Goal: Navigation & Orientation: Find specific page/section

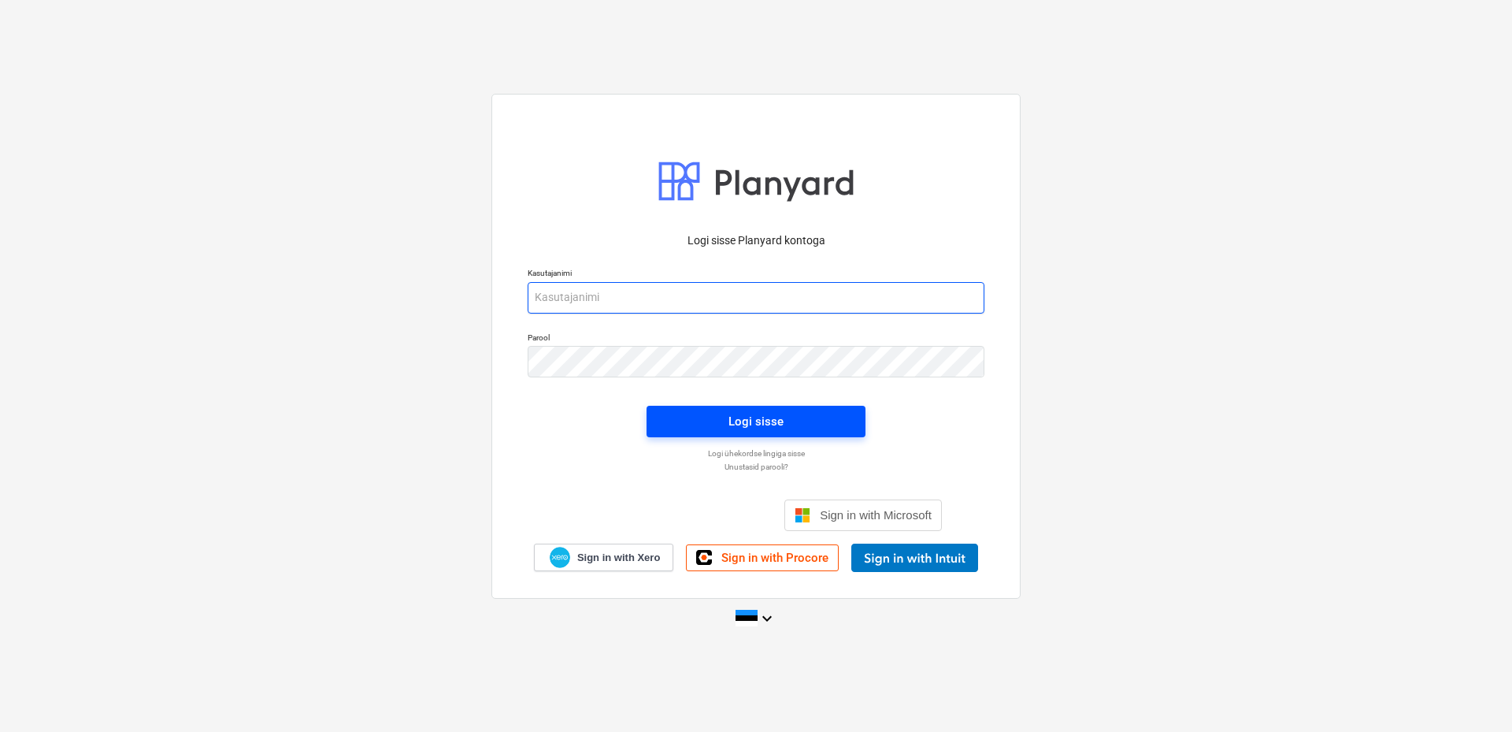
type input "[EMAIL_ADDRESS][DOMAIN_NAME]"
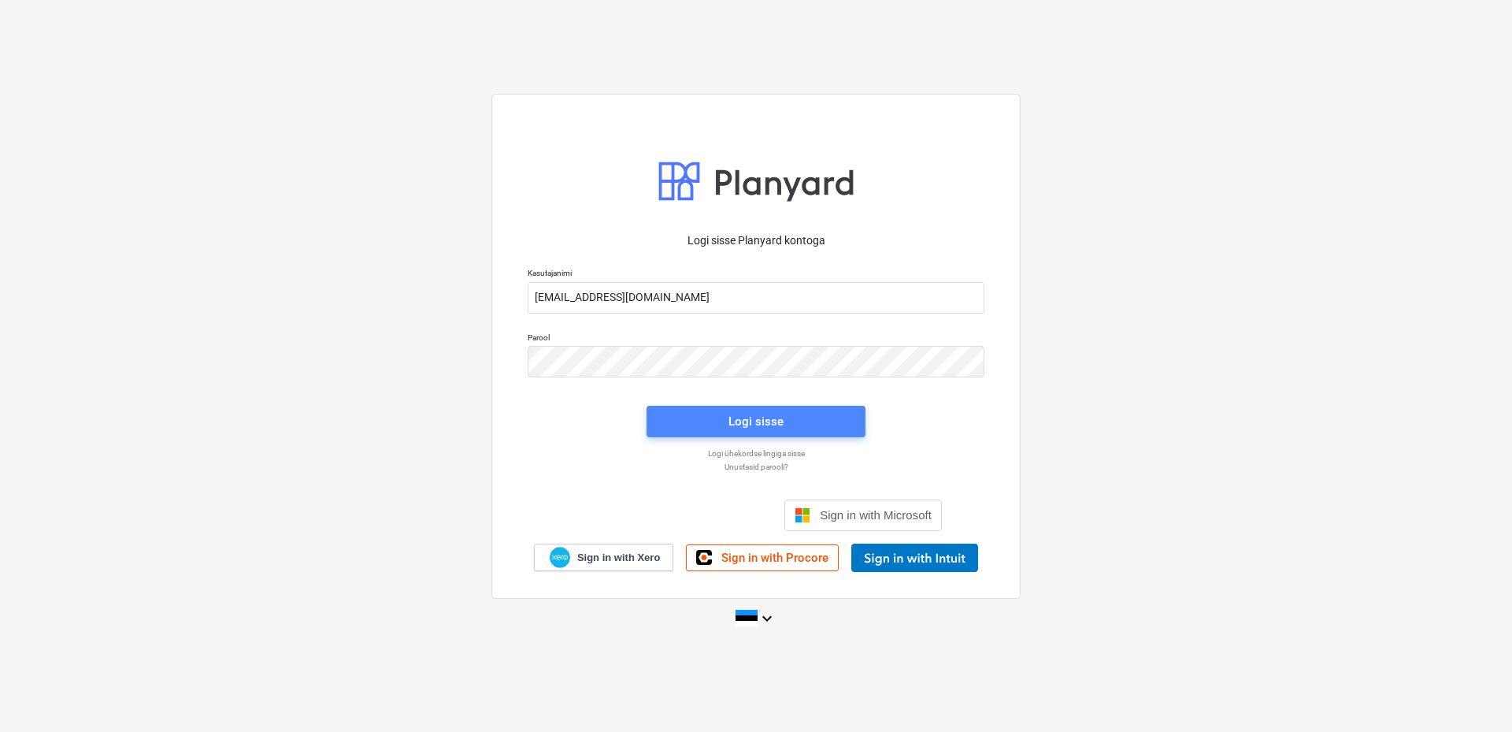
click at [782, 420] on div "Logi sisse" at bounding box center [756, 421] width 55 height 20
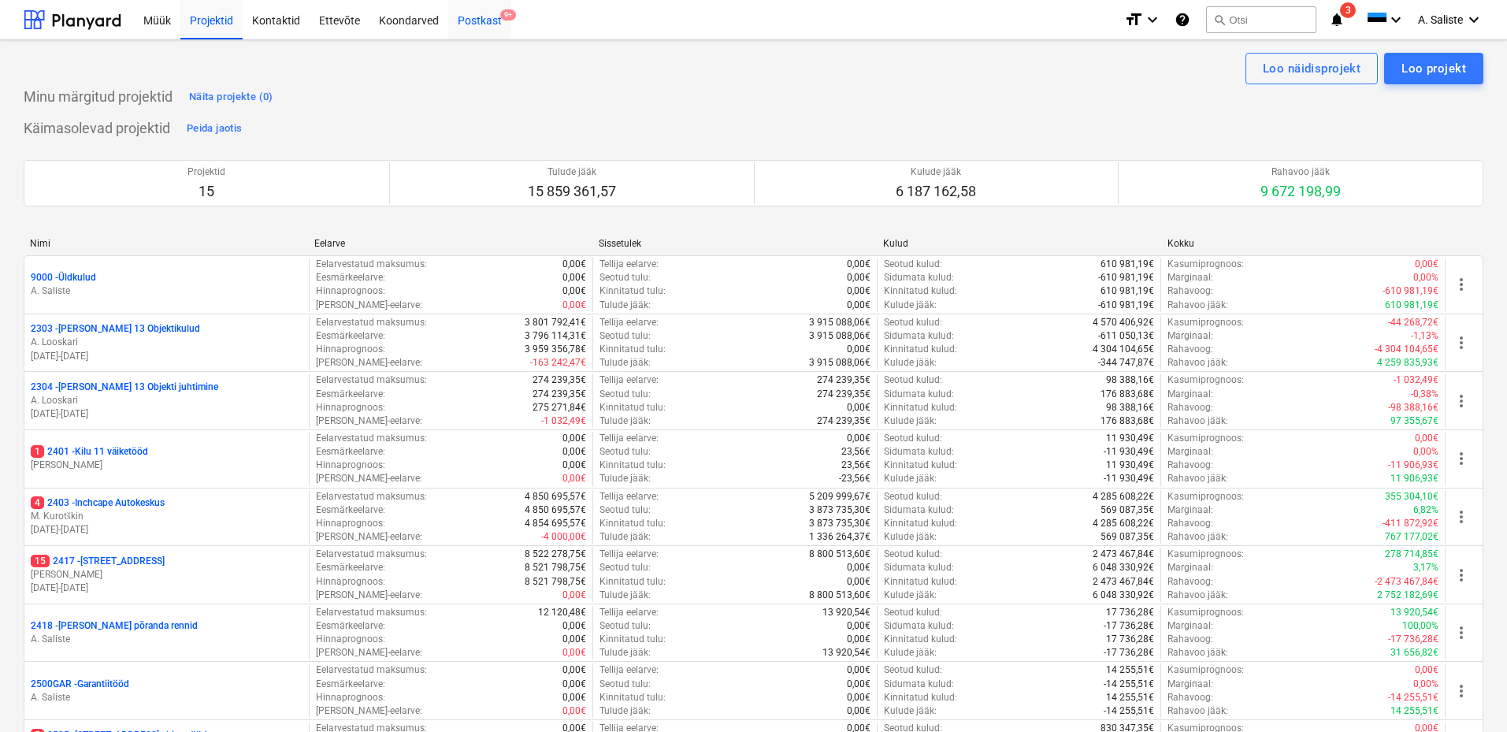
click at [499, 20] on div "Postkast 9+" at bounding box center [479, 19] width 63 height 40
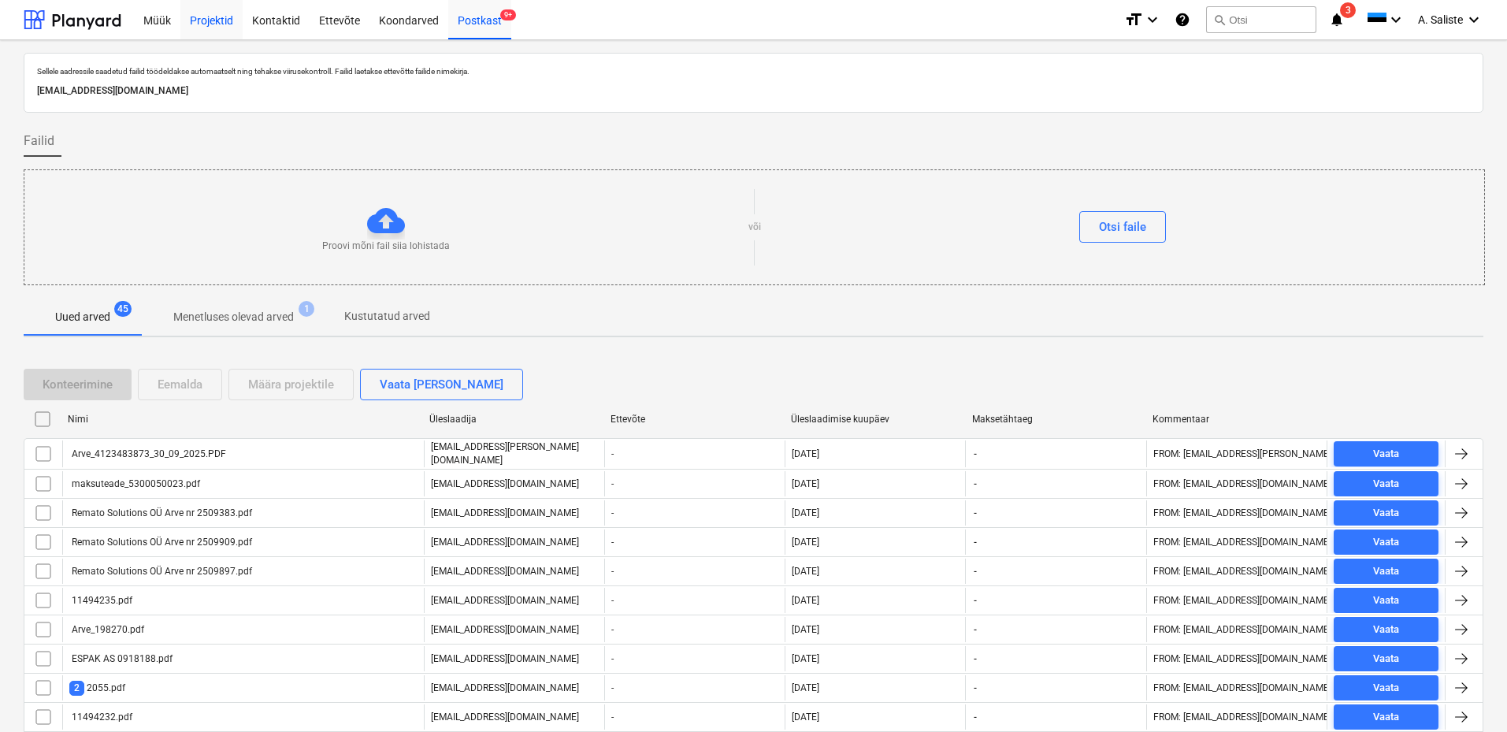
click at [214, 26] on div "Projektid" at bounding box center [211, 19] width 62 height 40
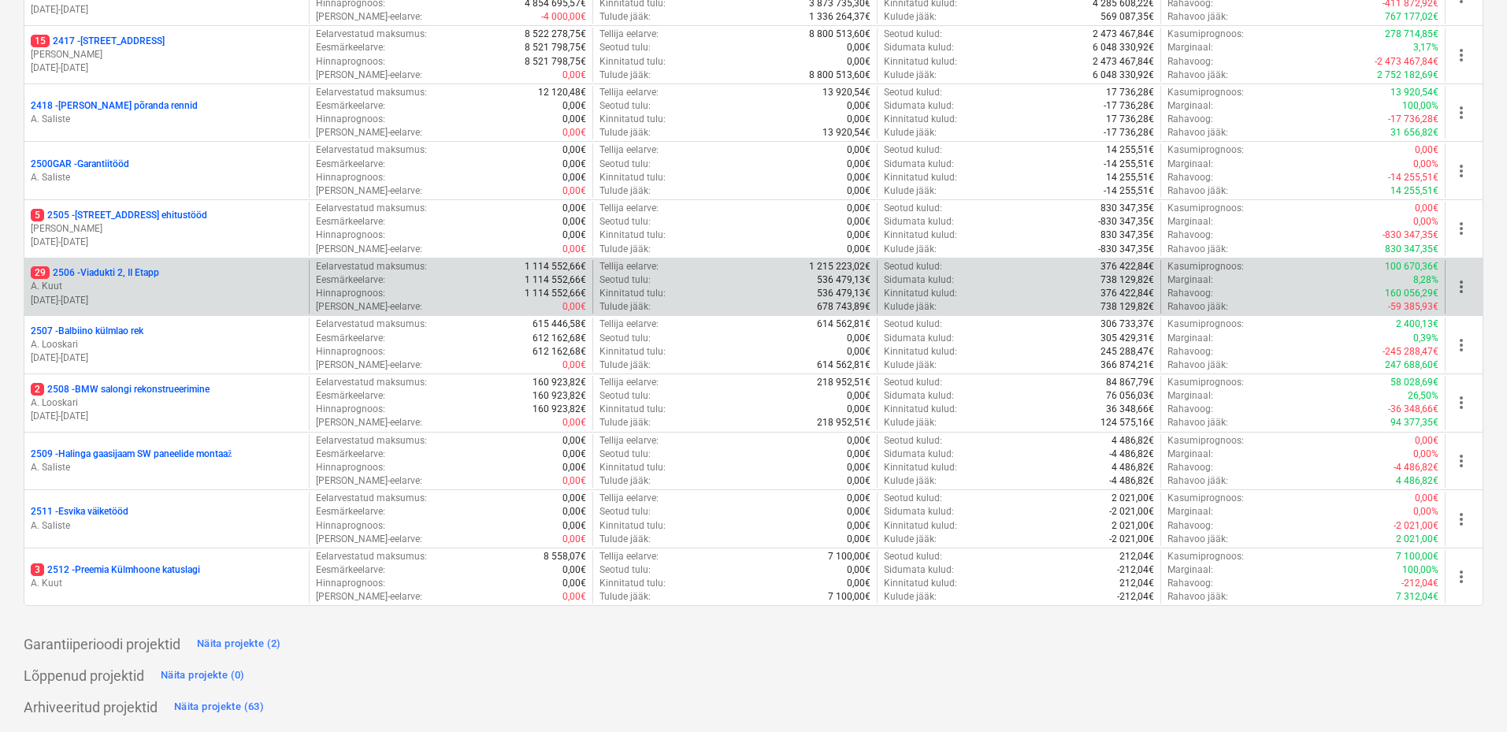
scroll to position [441, 0]
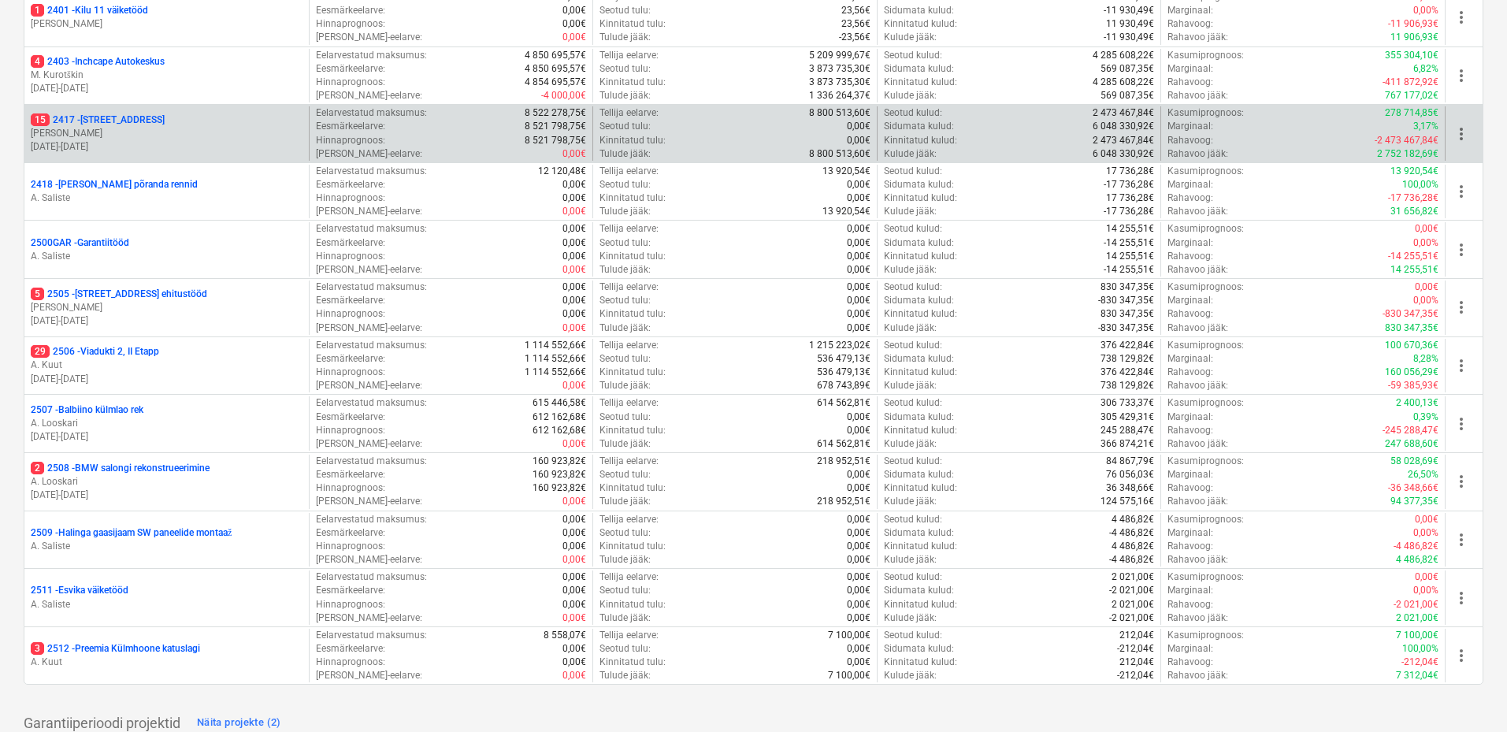
click at [168, 135] on p "[PERSON_NAME]" at bounding box center [167, 133] width 272 height 13
